Goal: Information Seeking & Learning: Learn about a topic

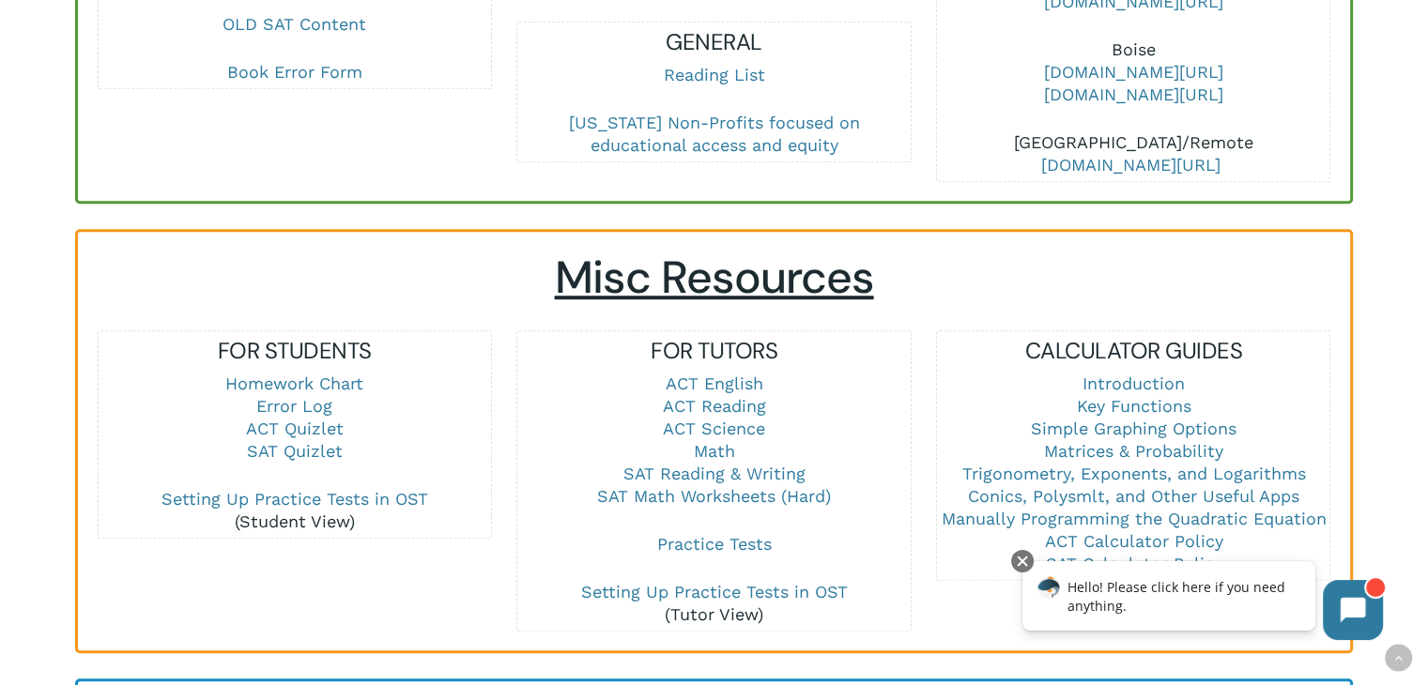
scroll to position [1032, 0]
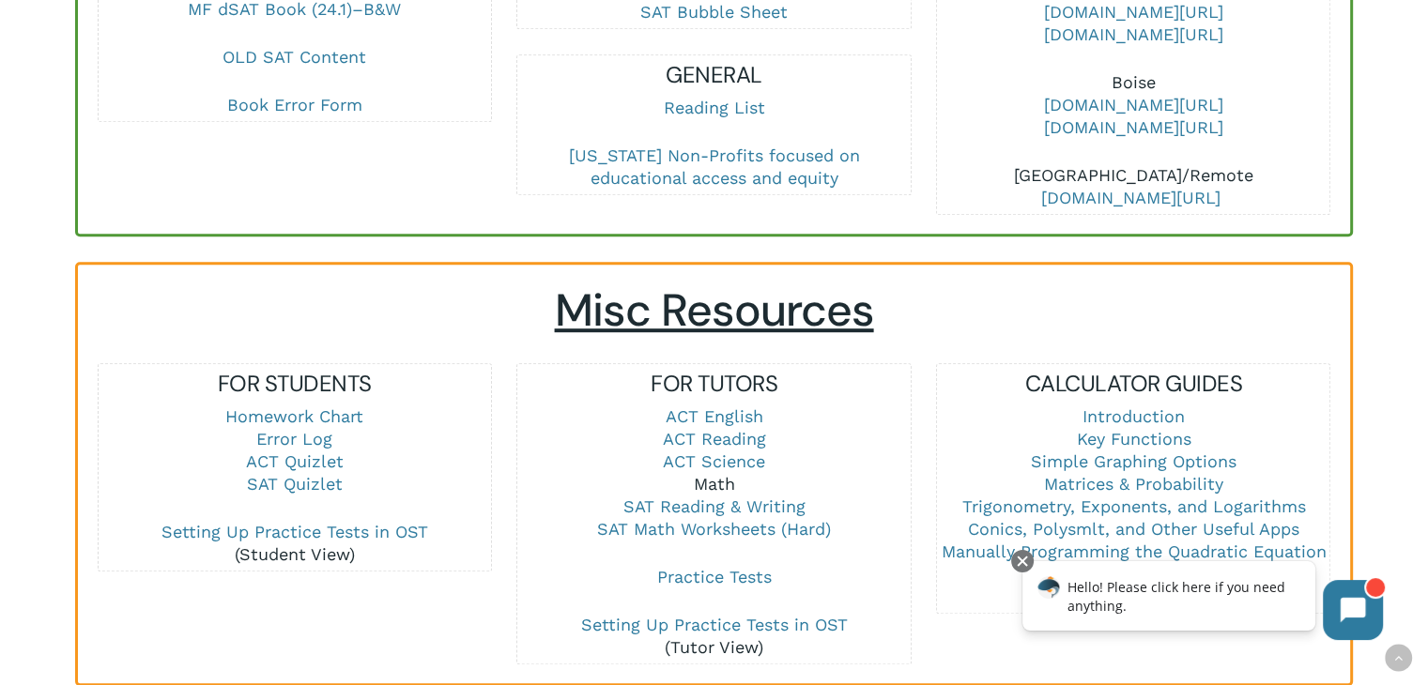
click at [702, 485] on link "Math" at bounding box center [713, 484] width 41 height 20
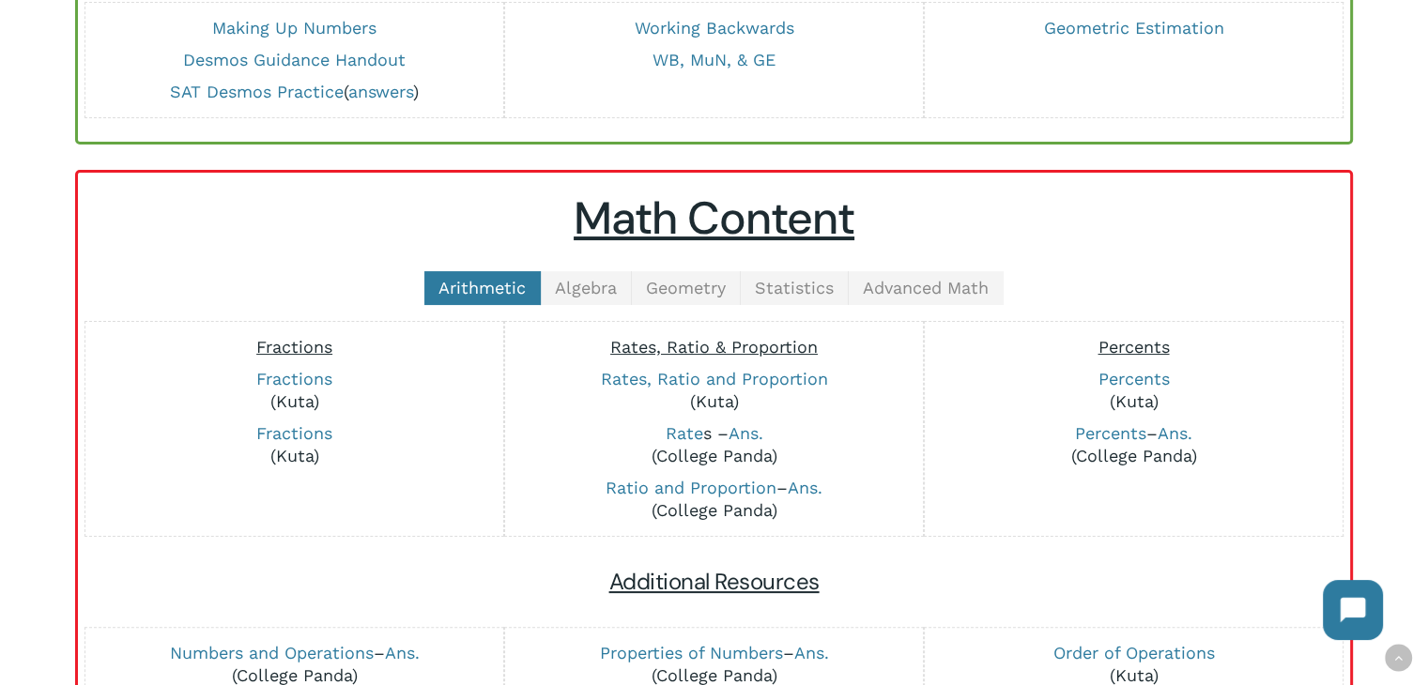
scroll to position [282, 0]
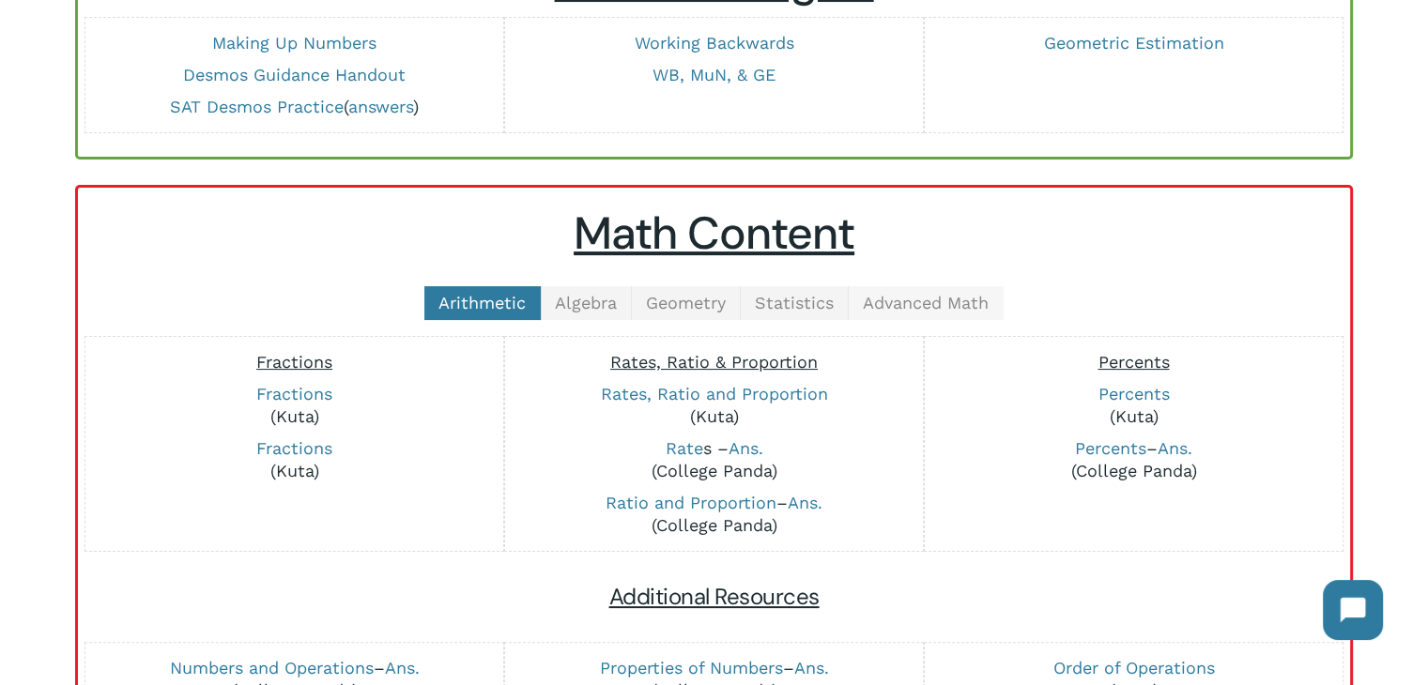
click at [875, 309] on span "Advanced Math" at bounding box center [926, 303] width 126 height 20
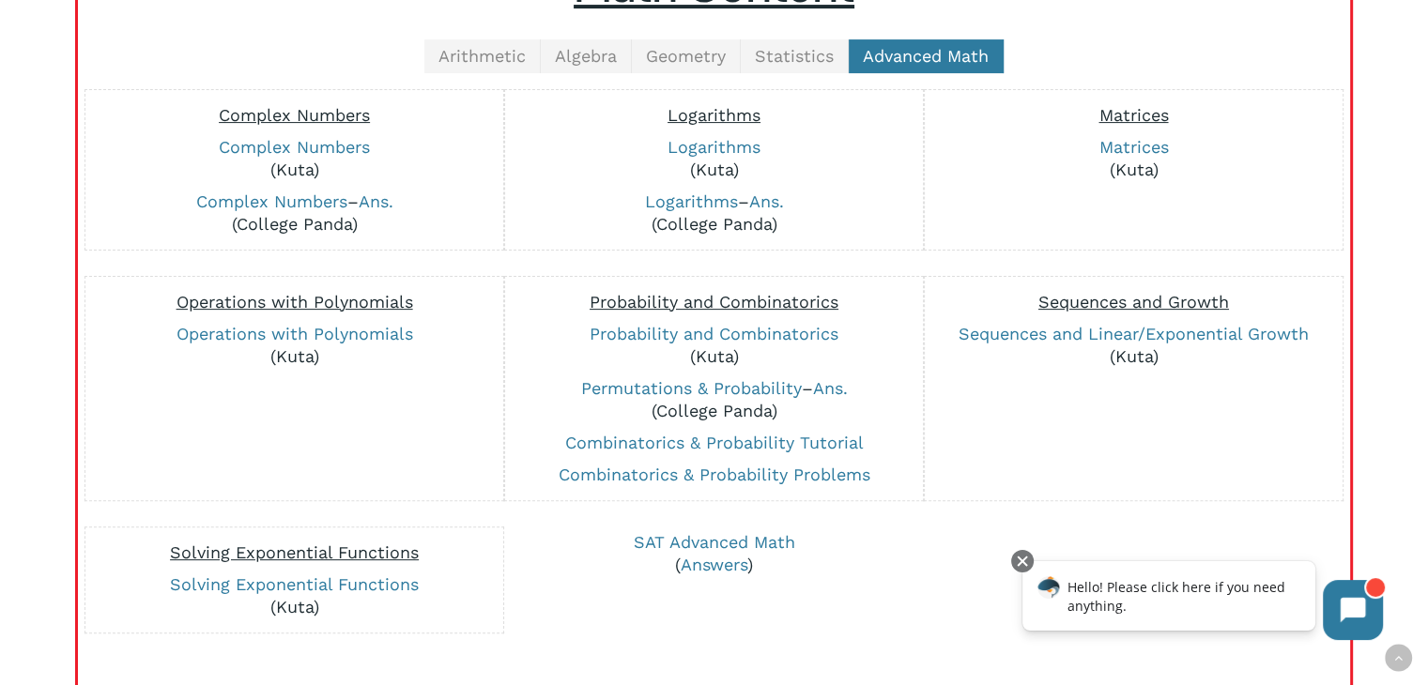
scroll to position [469, 0]
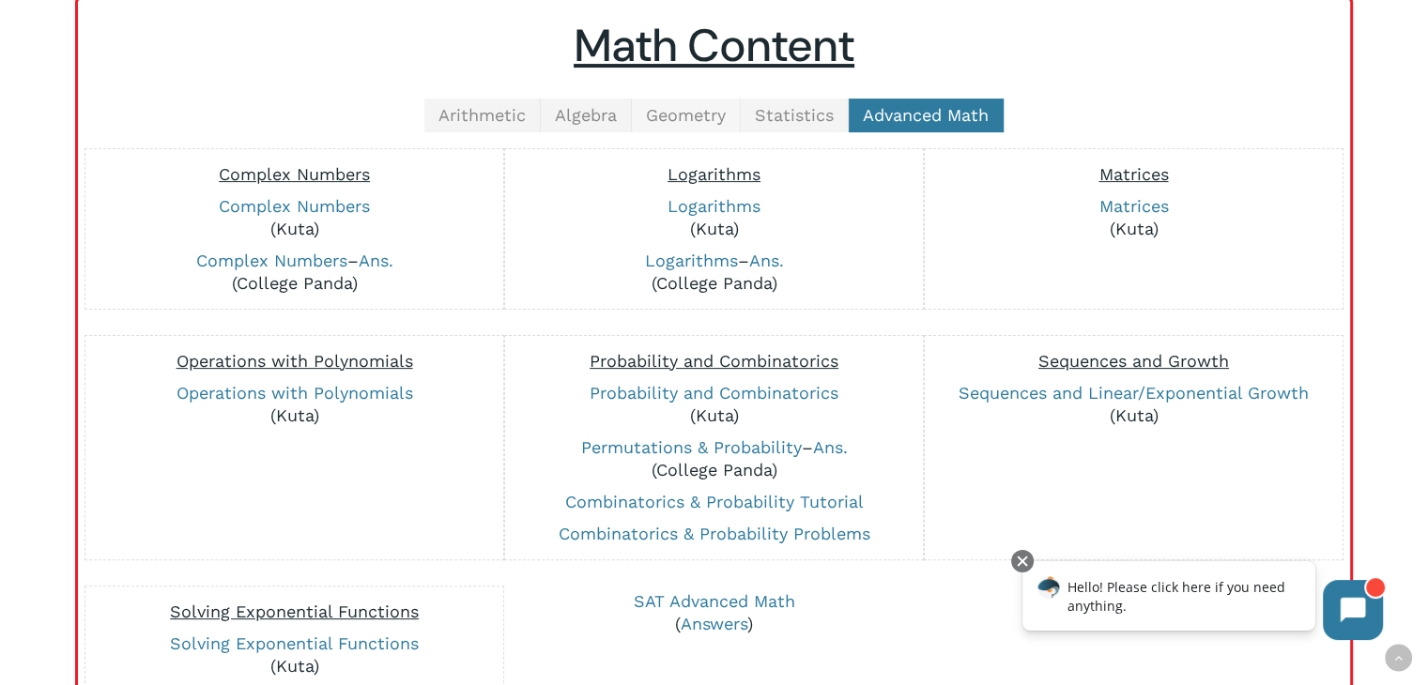
click at [730, 112] on link "Geometry" at bounding box center [686, 116] width 109 height 34
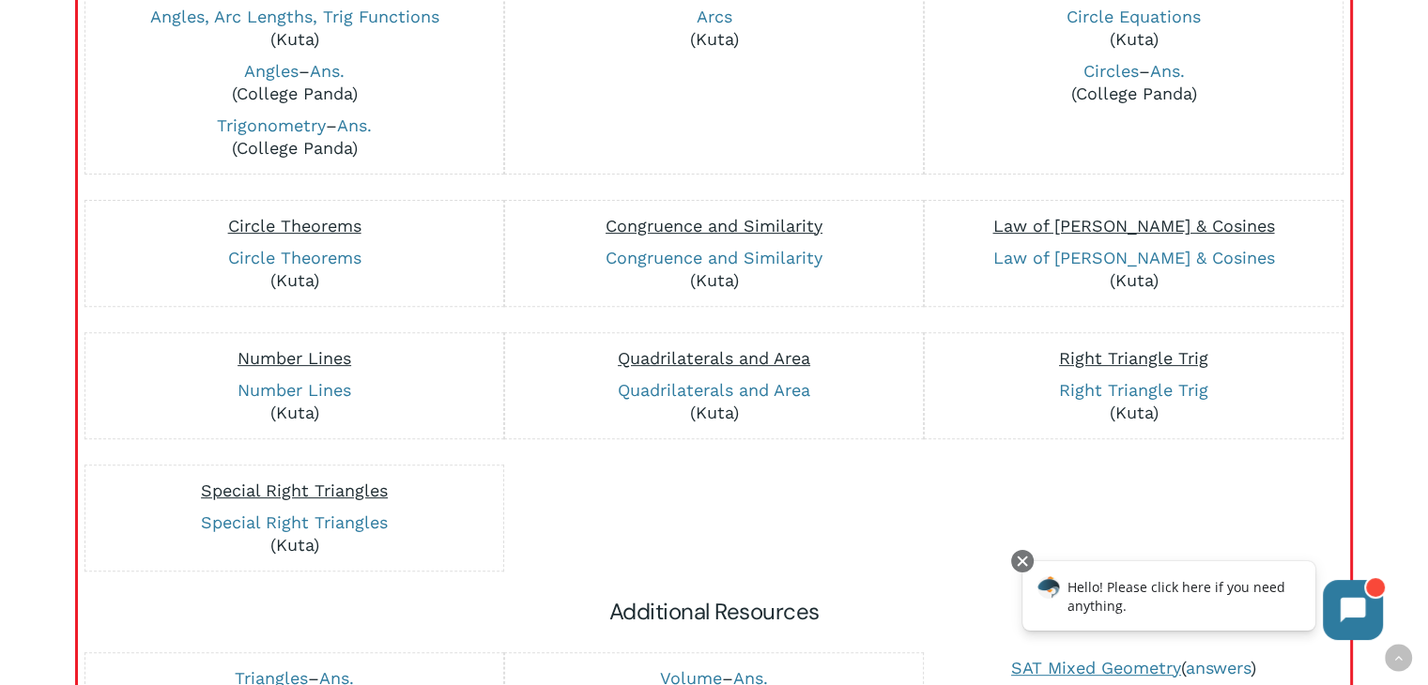
scroll to position [657, 0]
click at [1111, 390] on link "Right Triangle Trig" at bounding box center [1133, 392] width 149 height 20
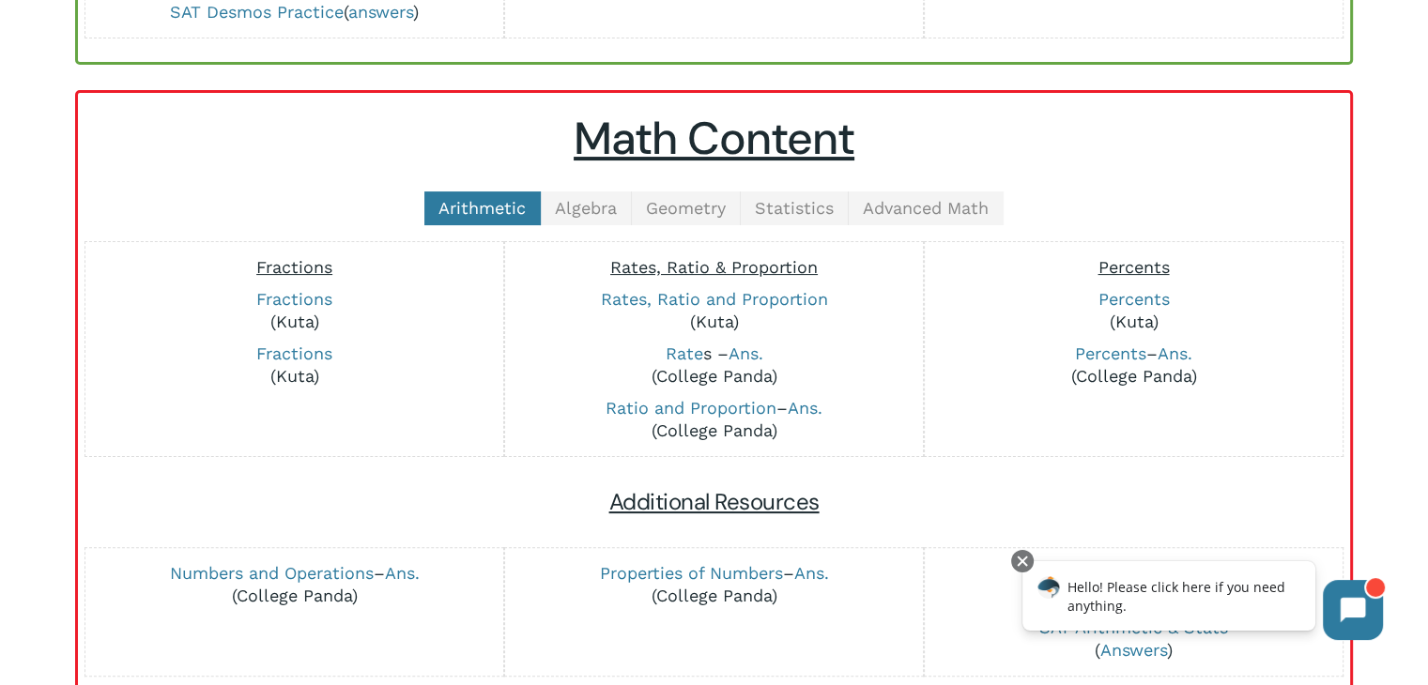
scroll to position [375, 0]
click at [674, 217] on link "Geometry" at bounding box center [686, 209] width 109 height 34
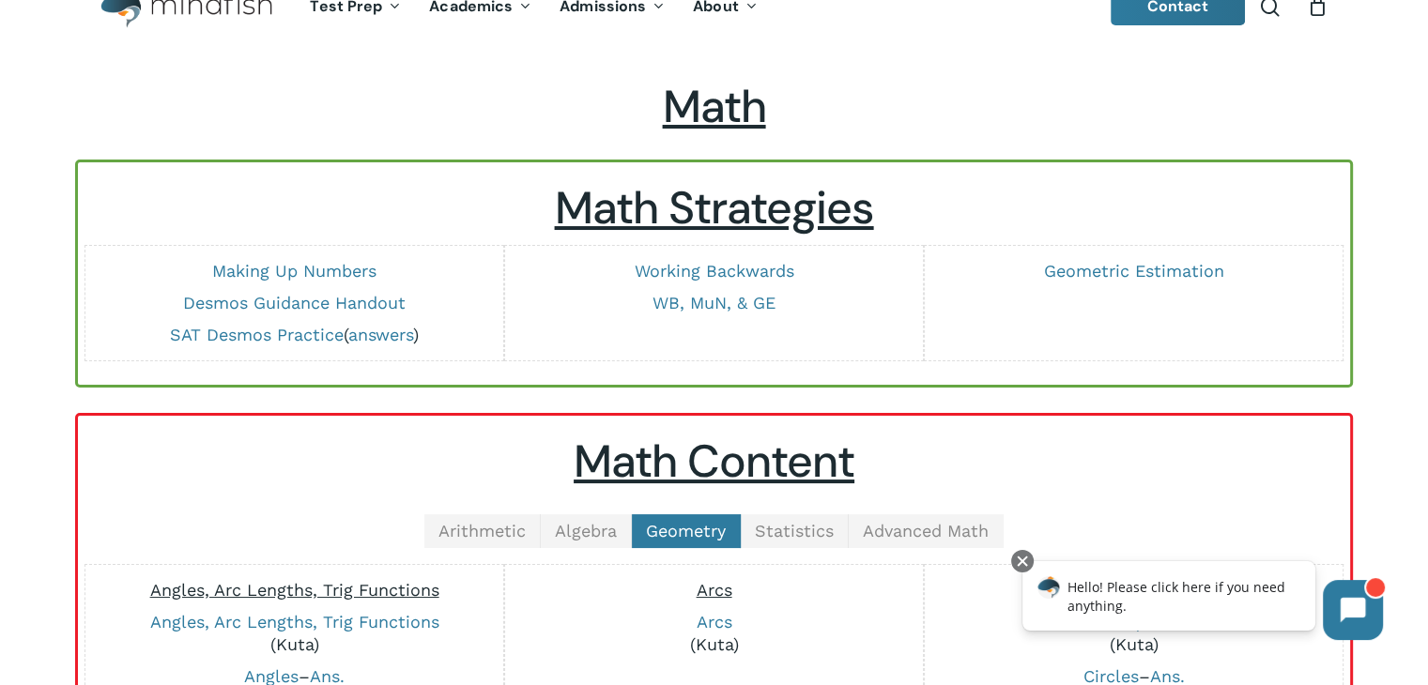
scroll to position [0, 0]
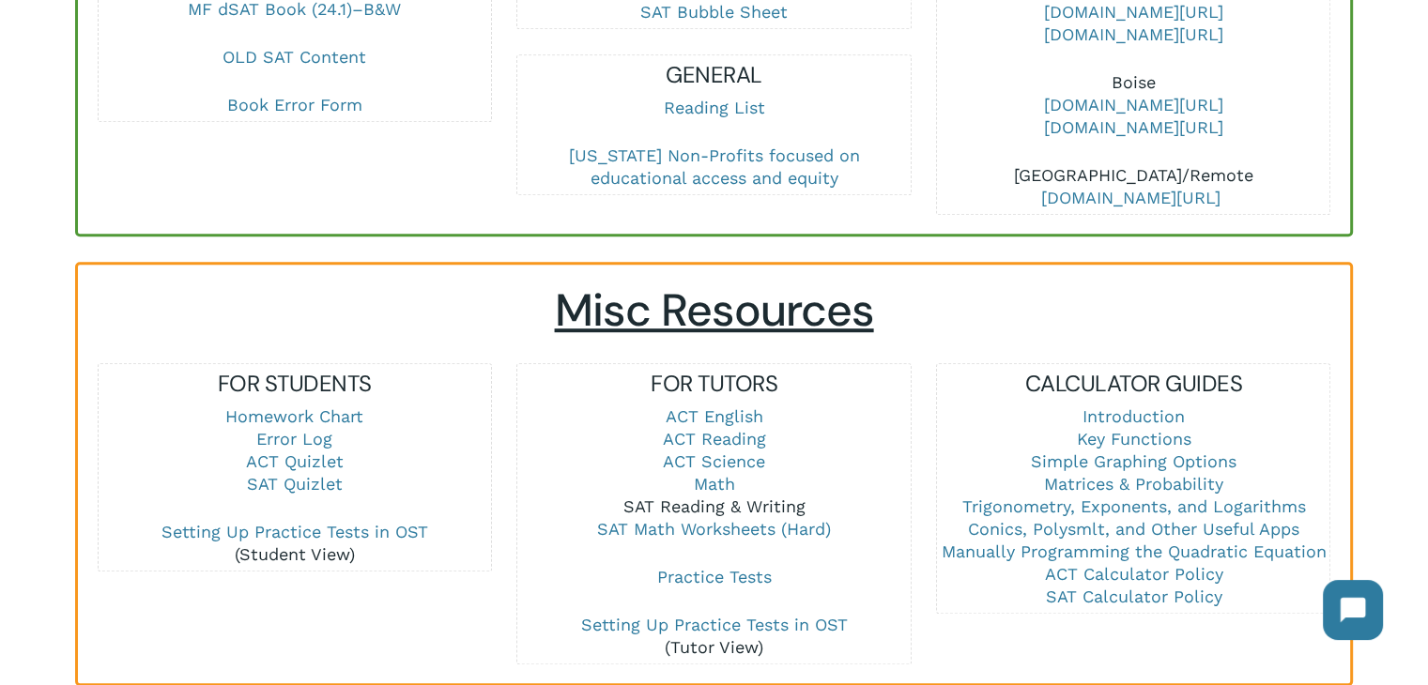
click at [729, 509] on link "SAT Reading & Writing" at bounding box center [713, 507] width 182 height 20
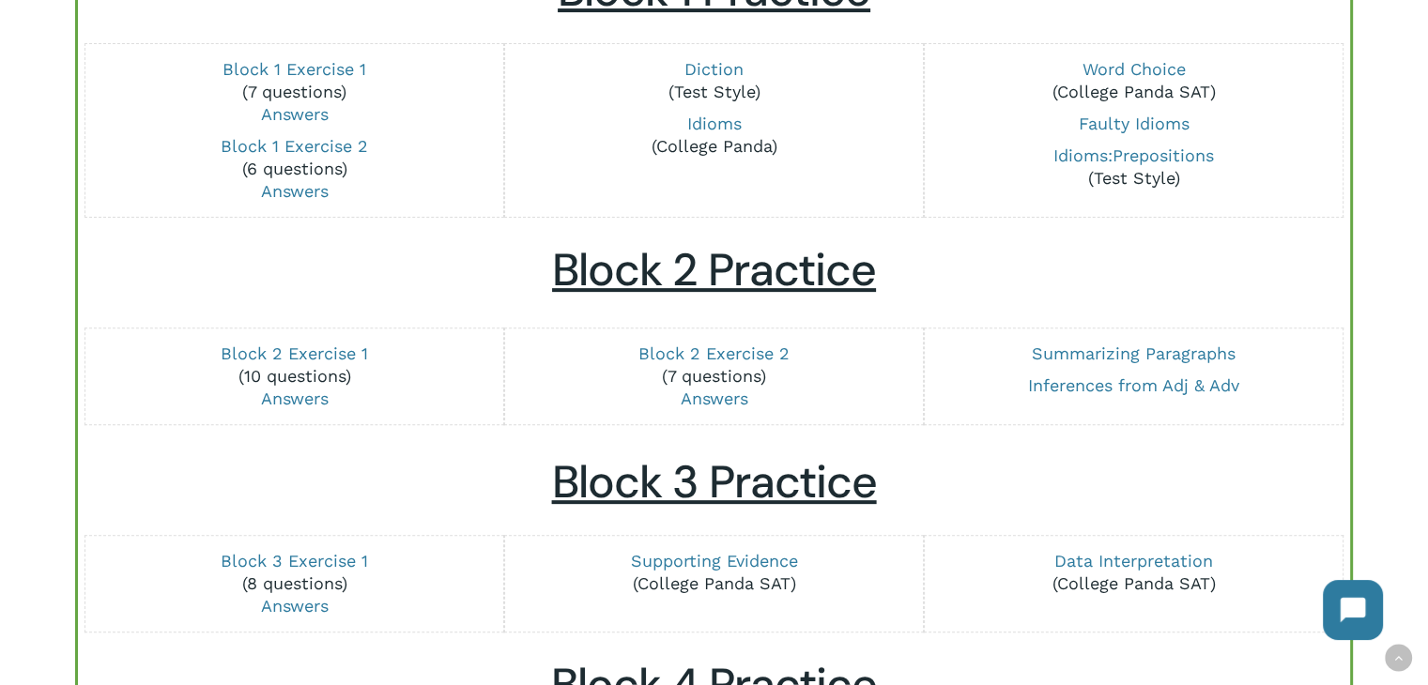
scroll to position [845, 0]
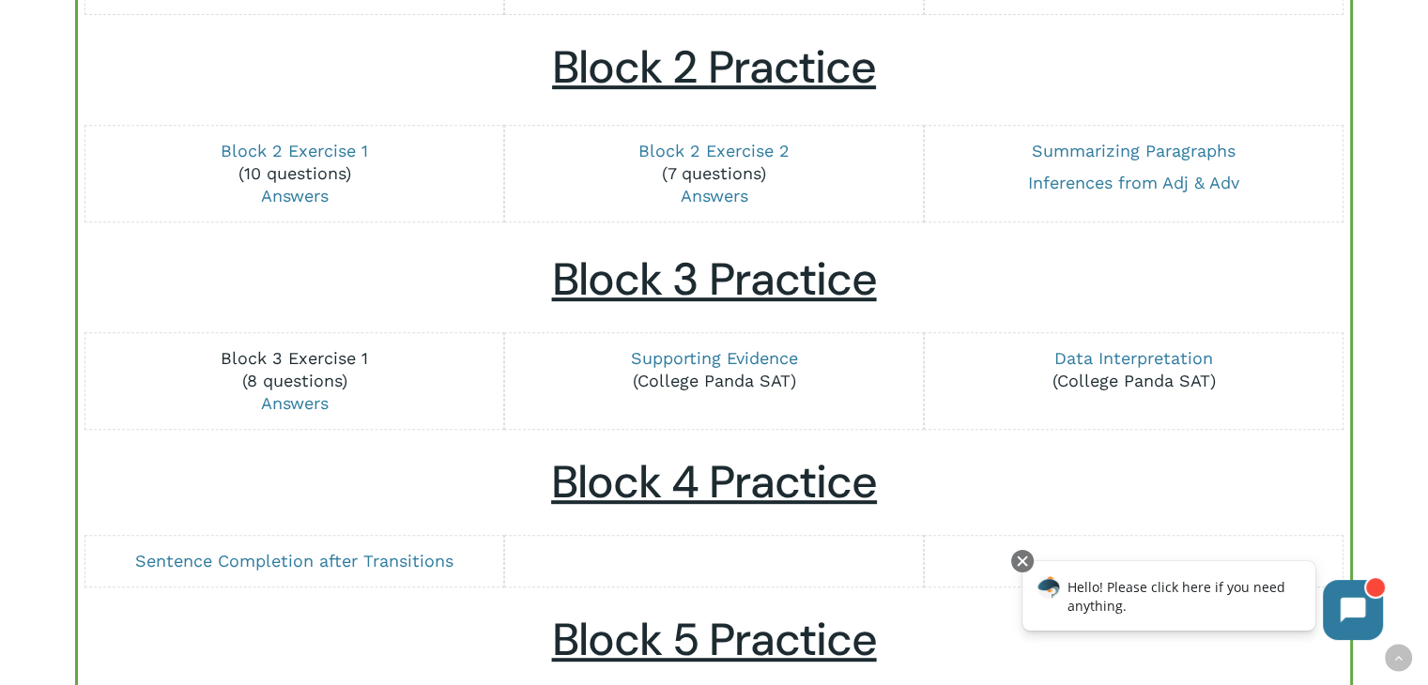
click at [337, 354] on link "Block 3 Exercise 1" at bounding box center [294, 358] width 147 height 20
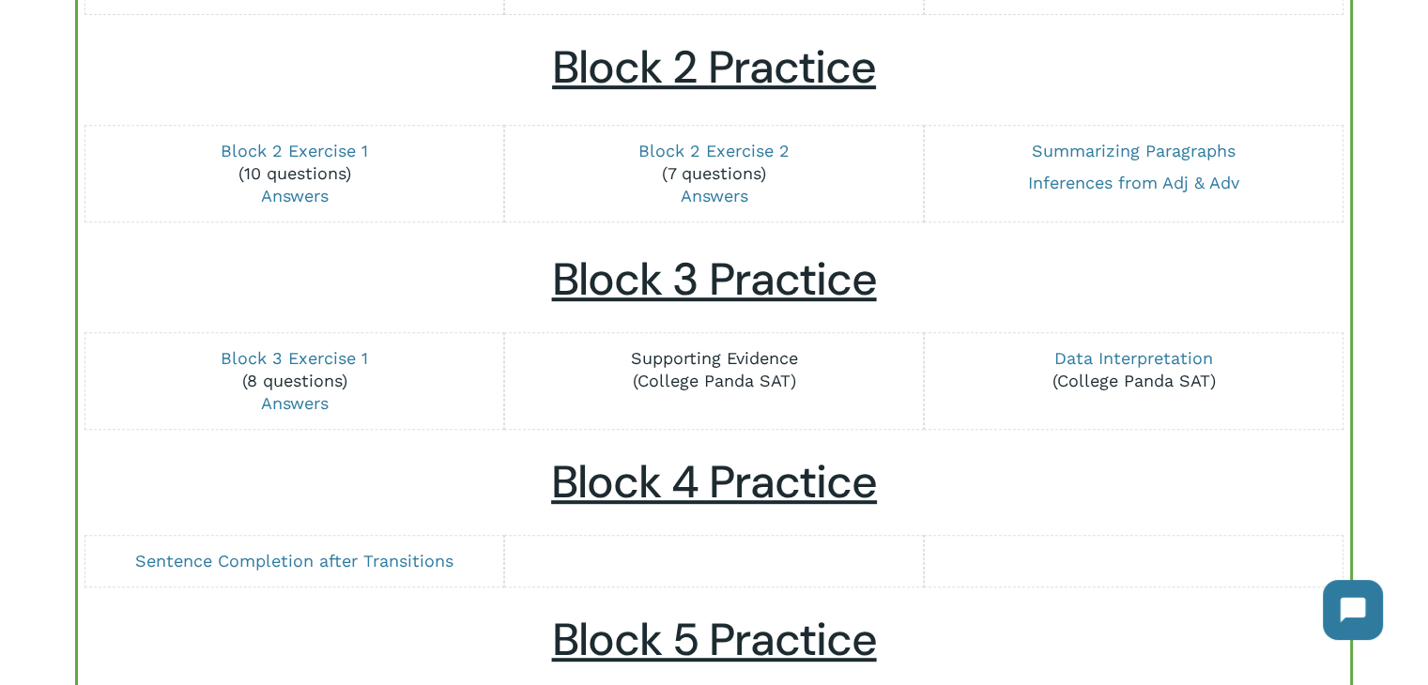
click at [729, 365] on link "Supporting Evidence" at bounding box center [713, 358] width 167 height 20
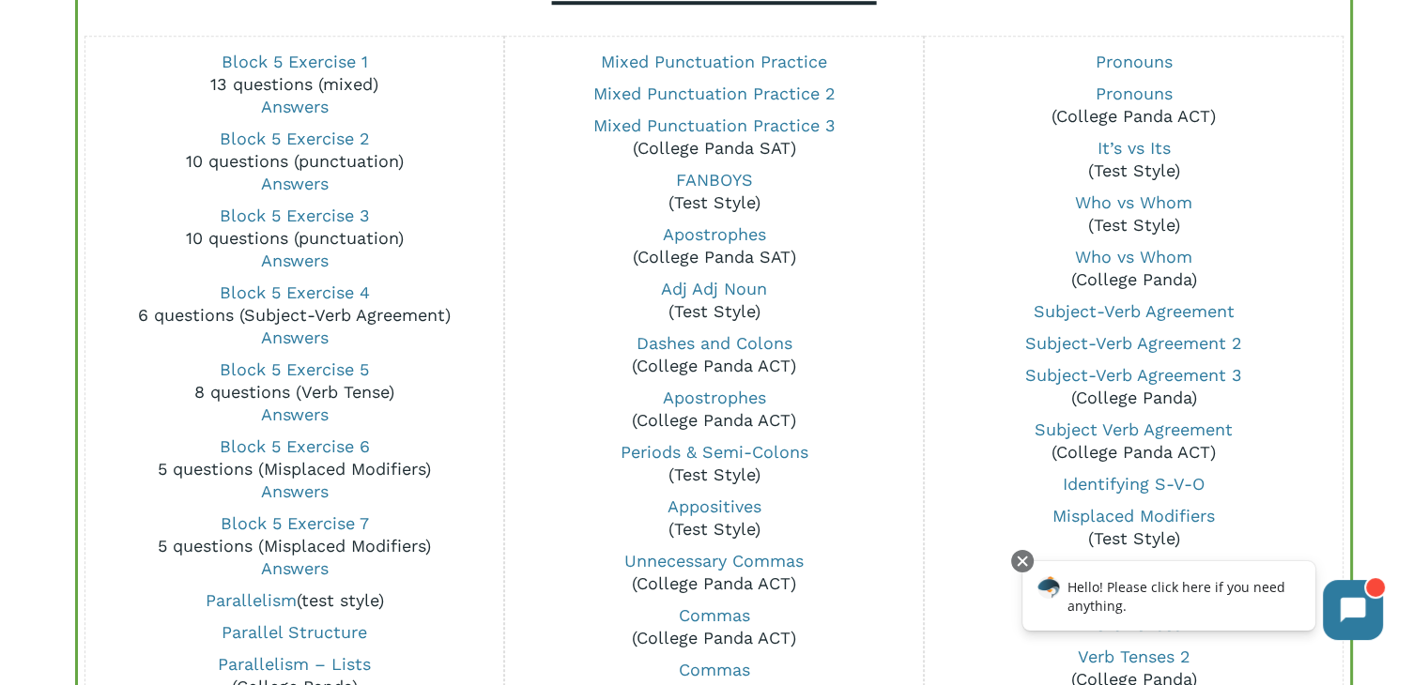
scroll to position [1408, 0]
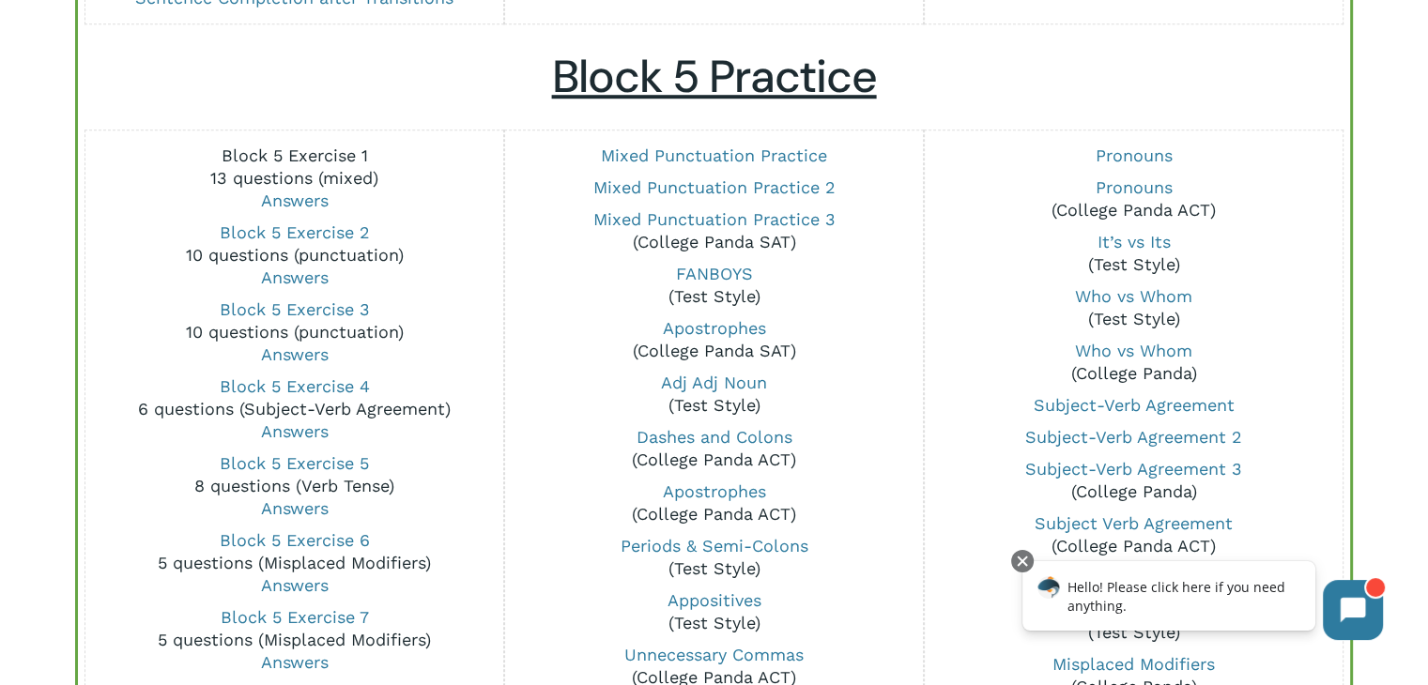
click at [342, 157] on link "Block 5 Exercise 1" at bounding box center [295, 155] width 146 height 20
